Goal: Task Accomplishment & Management: Manage account settings

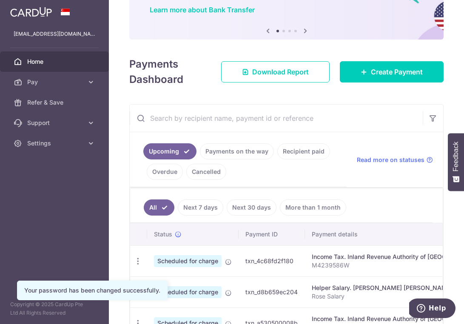
scroll to position [89, 0]
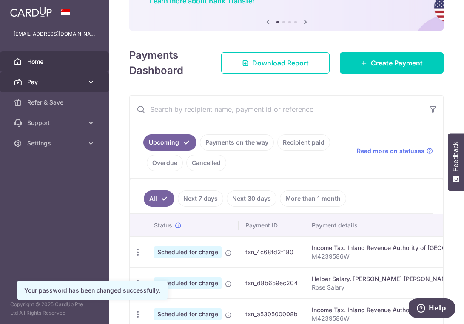
click at [48, 88] on link "Pay" at bounding box center [54, 82] width 109 height 20
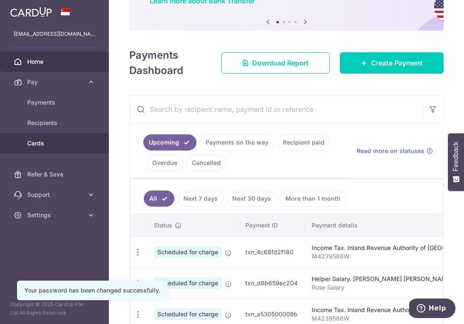
click at [51, 152] on link "Cards" at bounding box center [54, 143] width 109 height 20
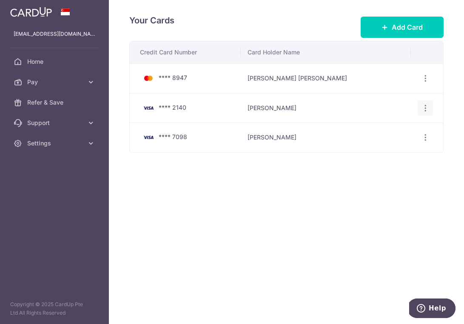
click at [418, 110] on div "View/Edit [GEOGRAPHIC_DATA]" at bounding box center [426, 108] width 16 height 16
click at [420, 110] on div "View/Edit [GEOGRAPHIC_DATA]" at bounding box center [426, 108] width 16 height 16
click at [426, 109] on icon "button" at bounding box center [425, 108] width 9 height 9
click at [386, 153] on span "Delete" at bounding box center [397, 152] width 58 height 10
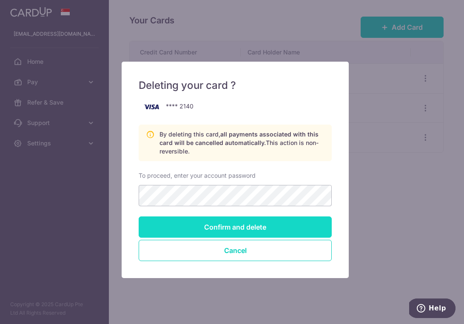
click at [222, 226] on input "Confirm and delete" at bounding box center [235, 227] width 193 height 21
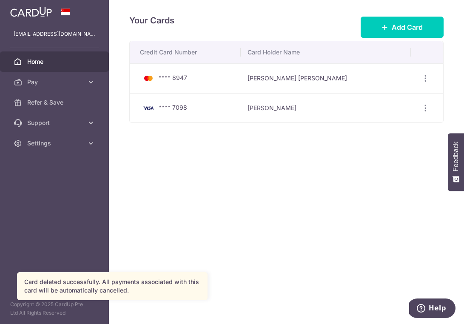
click at [47, 62] on span "Home" at bounding box center [55, 61] width 56 height 9
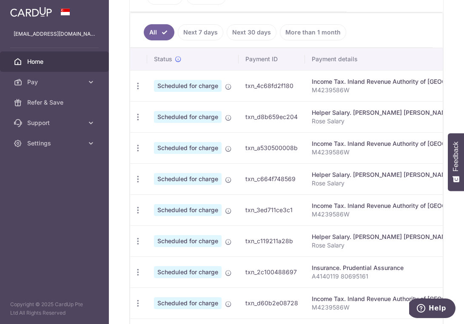
scroll to position [378, 0]
